Goal: Information Seeking & Learning: Learn about a topic

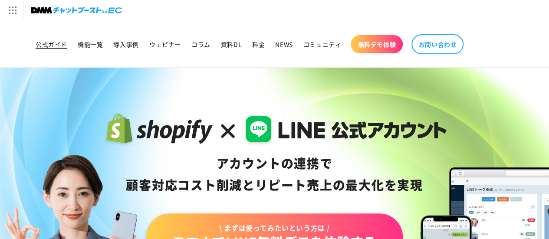
click at [41, 45] on span "公式ガイド" at bounding box center [52, 44] width 32 height 8
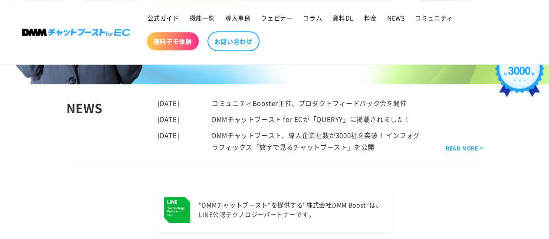
scroll to position [289, 0]
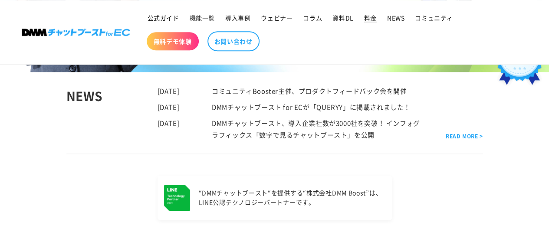
click at [369, 15] on span "料金" at bounding box center [370, 18] width 13 height 8
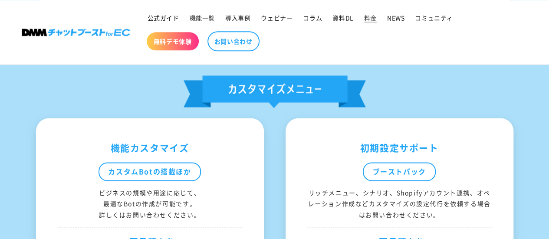
scroll to position [578, 0]
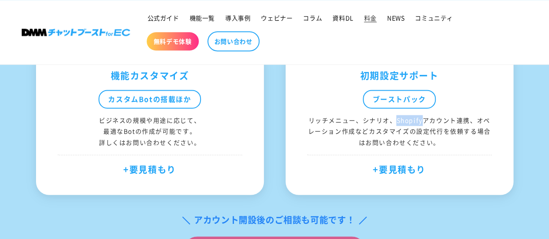
drag, startPoint x: 423, startPoint y: 120, endPoint x: 396, endPoint y: 120, distance: 27.3
click at [396, 120] on div "リッチメニュー、シナリオ、Shopifyアカウント連携、オペレーション作成などカスタマイズの設定代行を依頼する場合はお問い合わせください。" at bounding box center [399, 131] width 184 height 33
copy div "Shopify"
click at [167, 16] on span "公式ガイド" at bounding box center [163, 18] width 32 height 8
